Goal: Go to known website: Go to known website

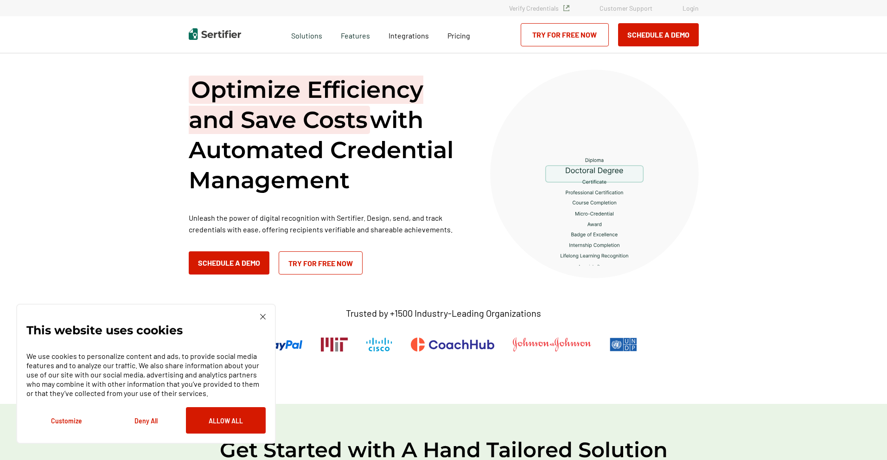
click at [261, 316] on img at bounding box center [263, 317] width 6 height 6
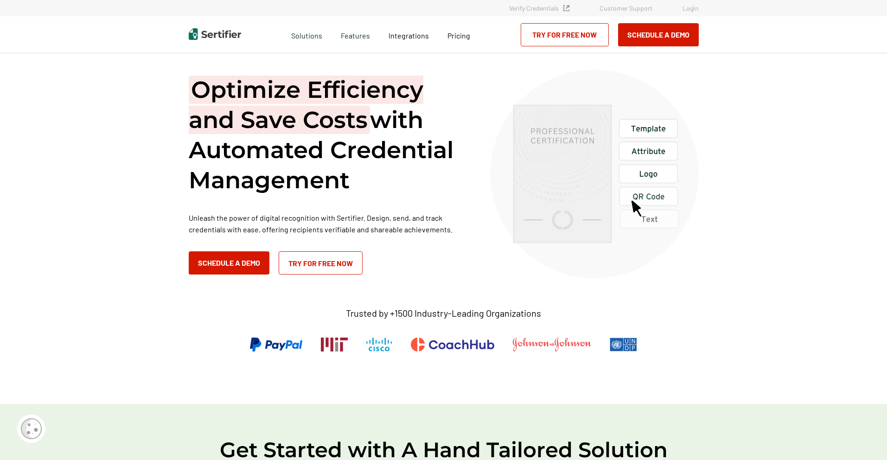
scroll to position [3, 0]
